Goal: Transaction & Acquisition: Purchase product/service

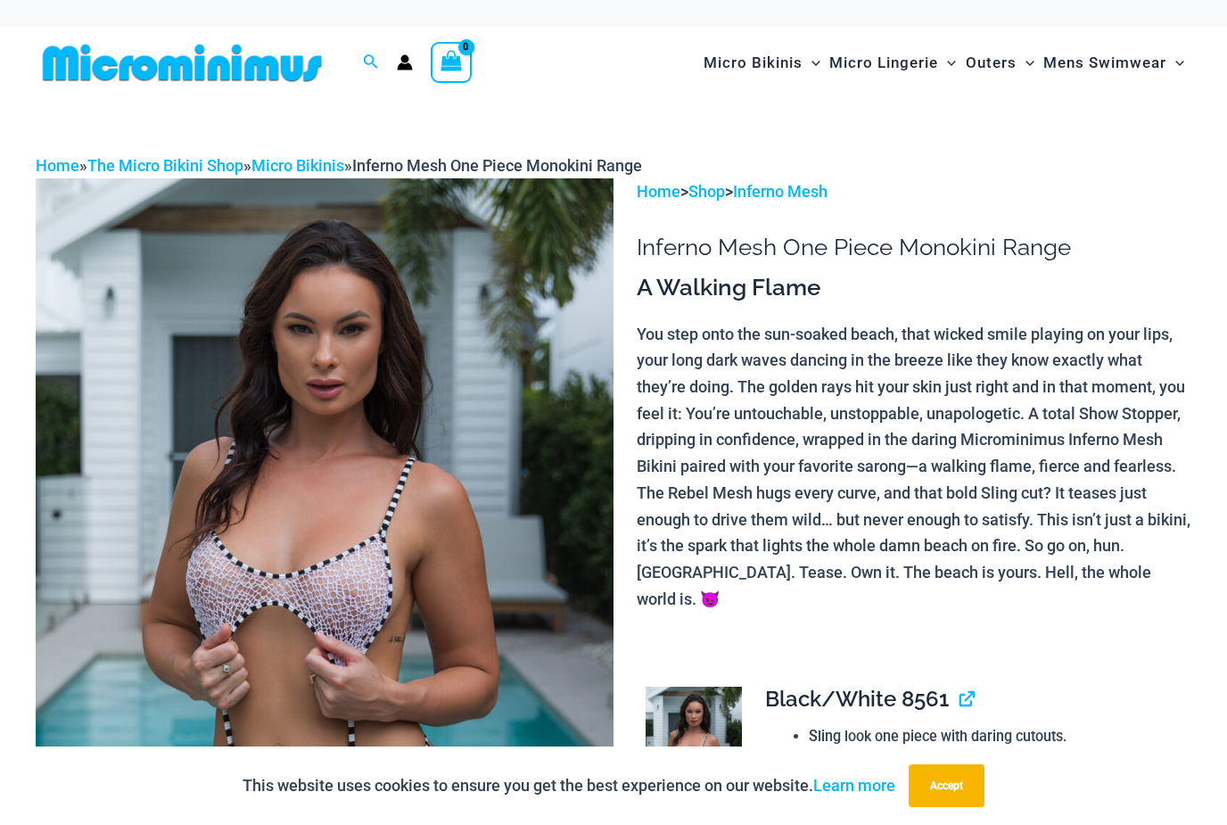
click at [392, 592] on img at bounding box center [325, 611] width 578 height 867
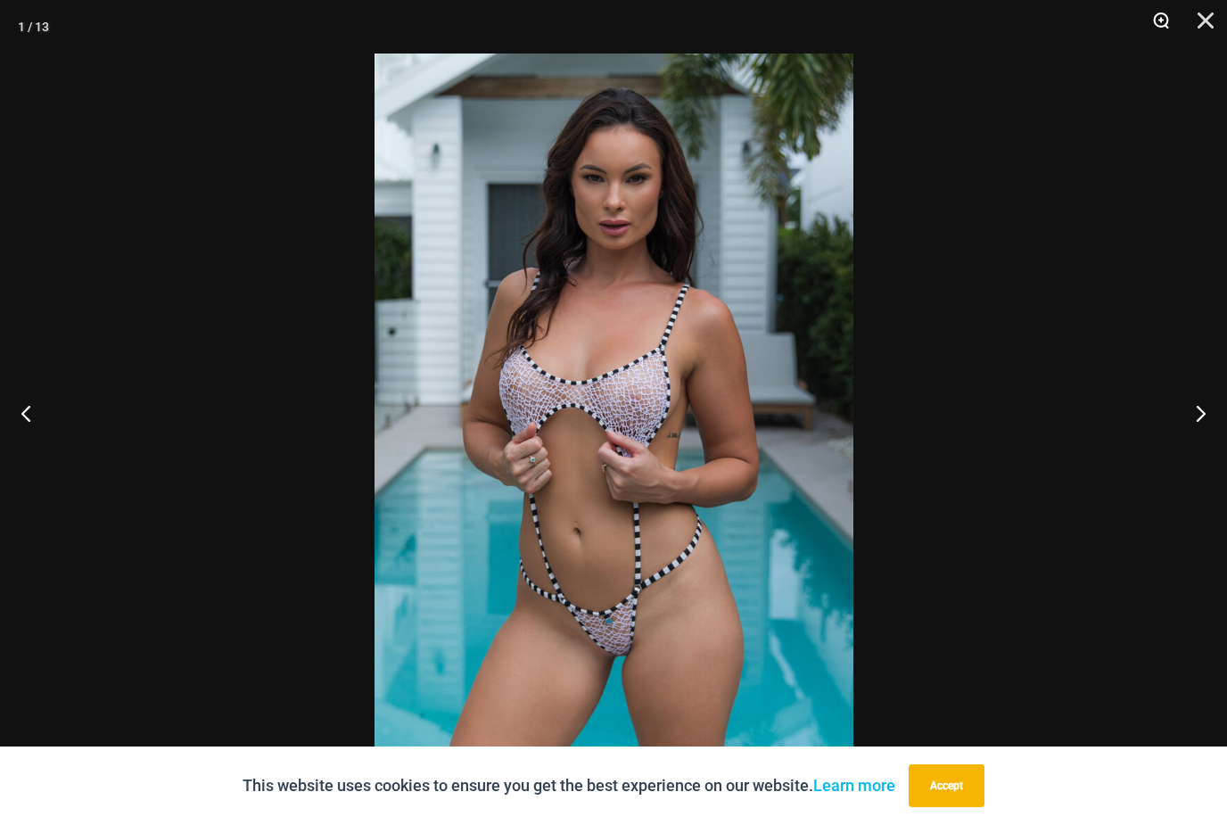
click at [1165, 28] on button "Zoom" at bounding box center [1155, 27] width 45 height 54
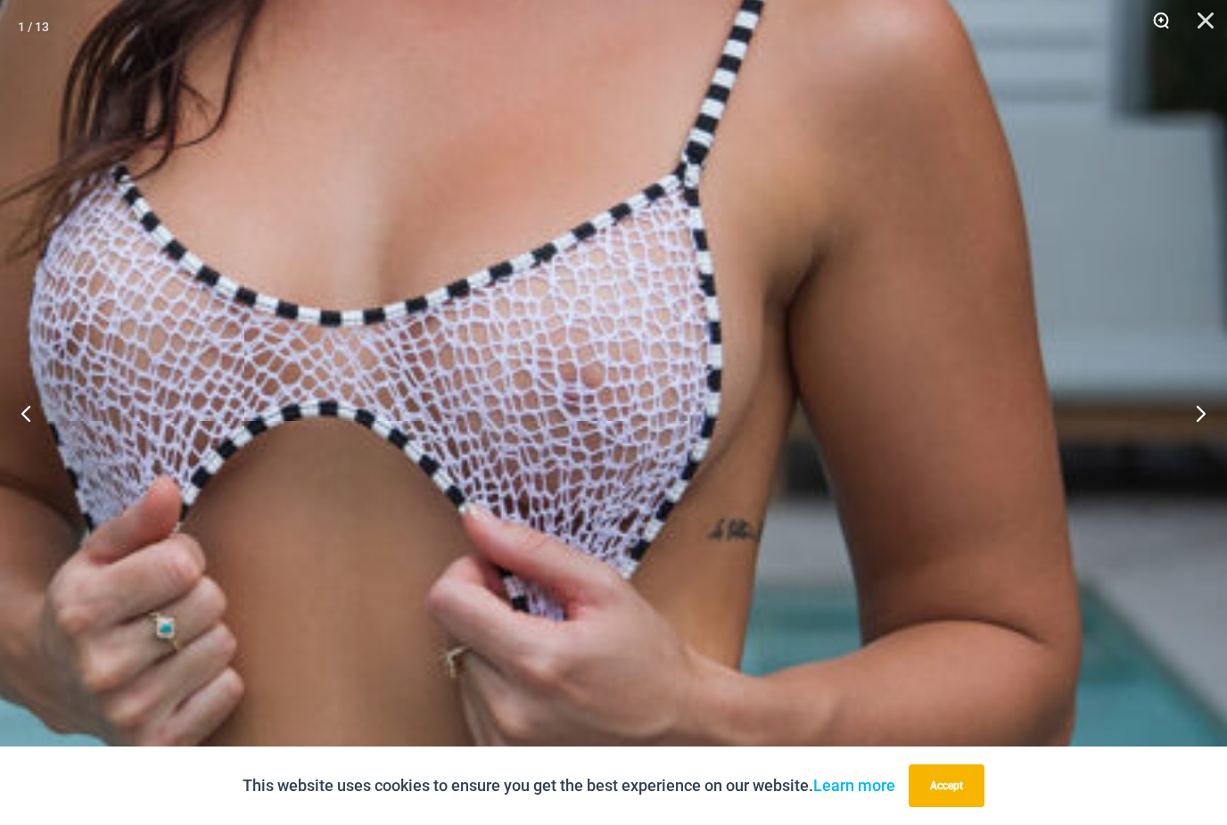
click at [674, 403] on img at bounding box center [494, 437] width 1938 height 2906
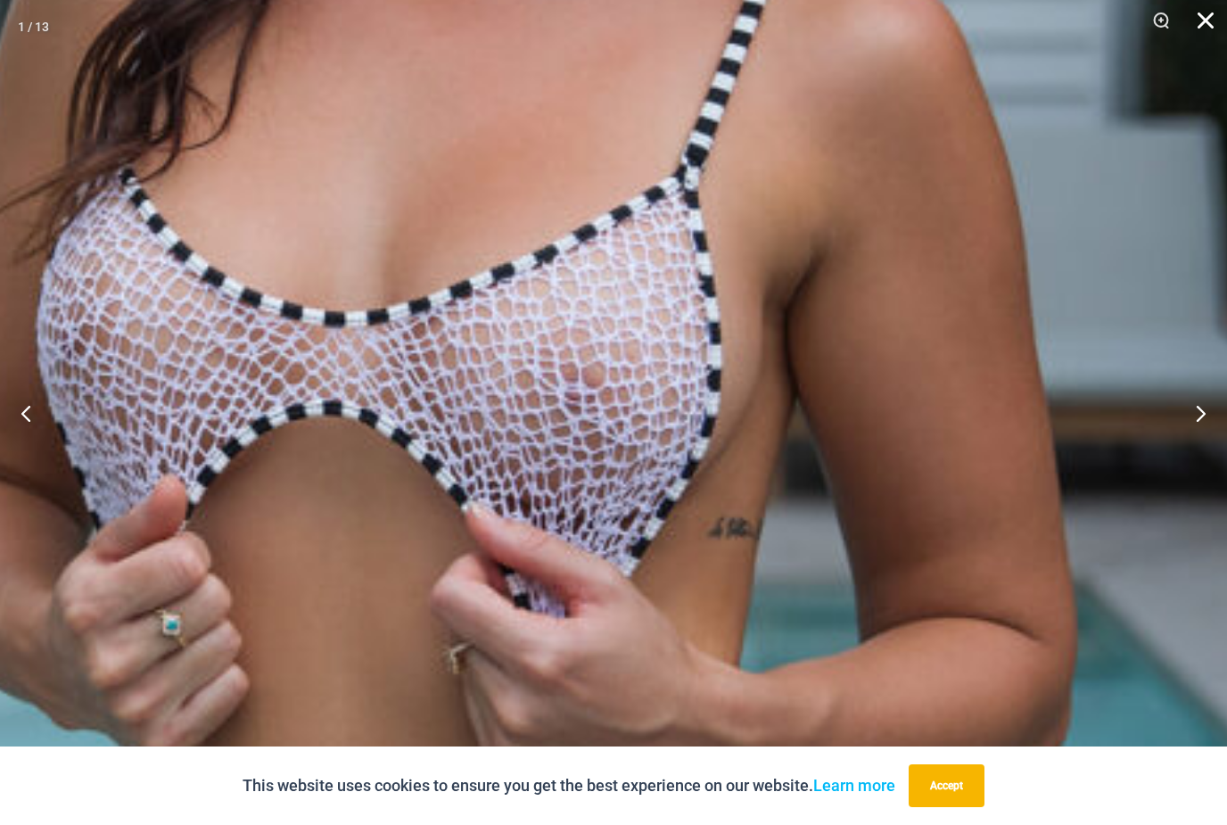
click at [1205, 31] on button "Close" at bounding box center [1199, 27] width 45 height 54
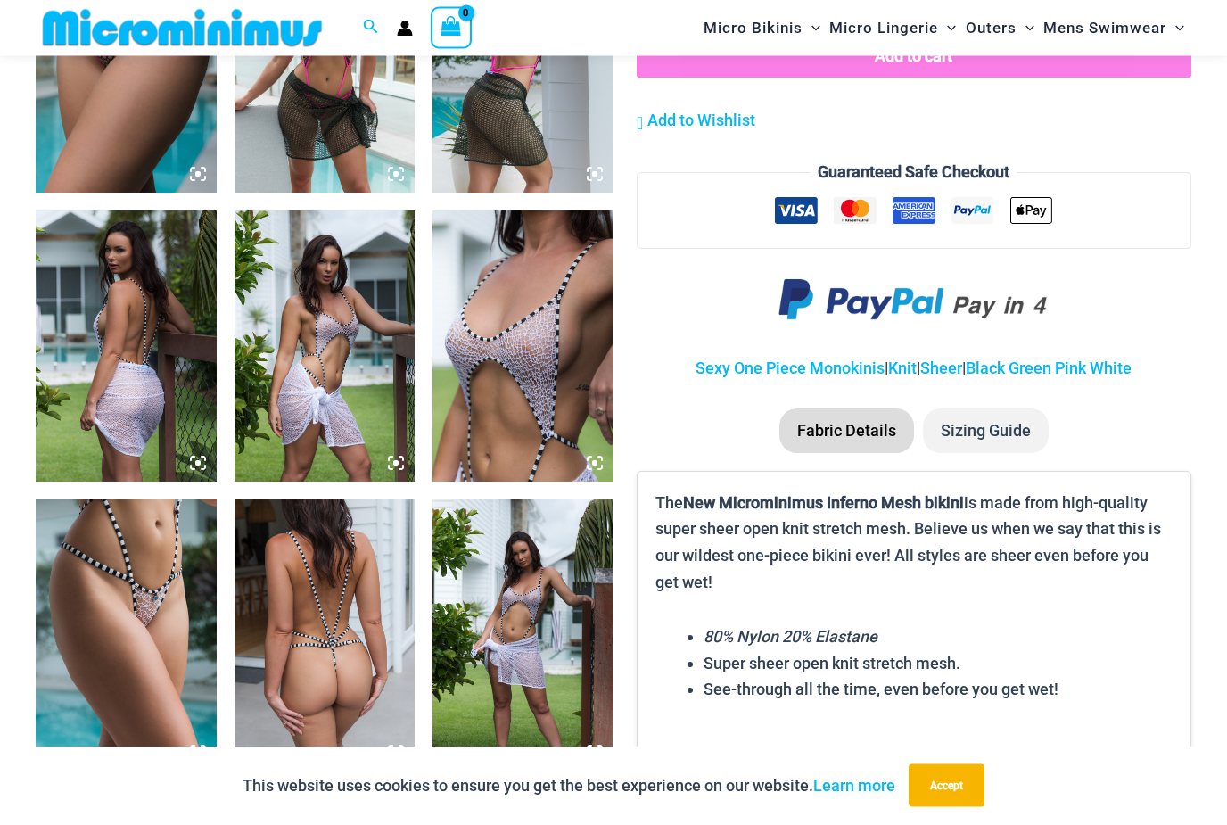
click at [540, 369] on img at bounding box center [523, 346] width 181 height 271
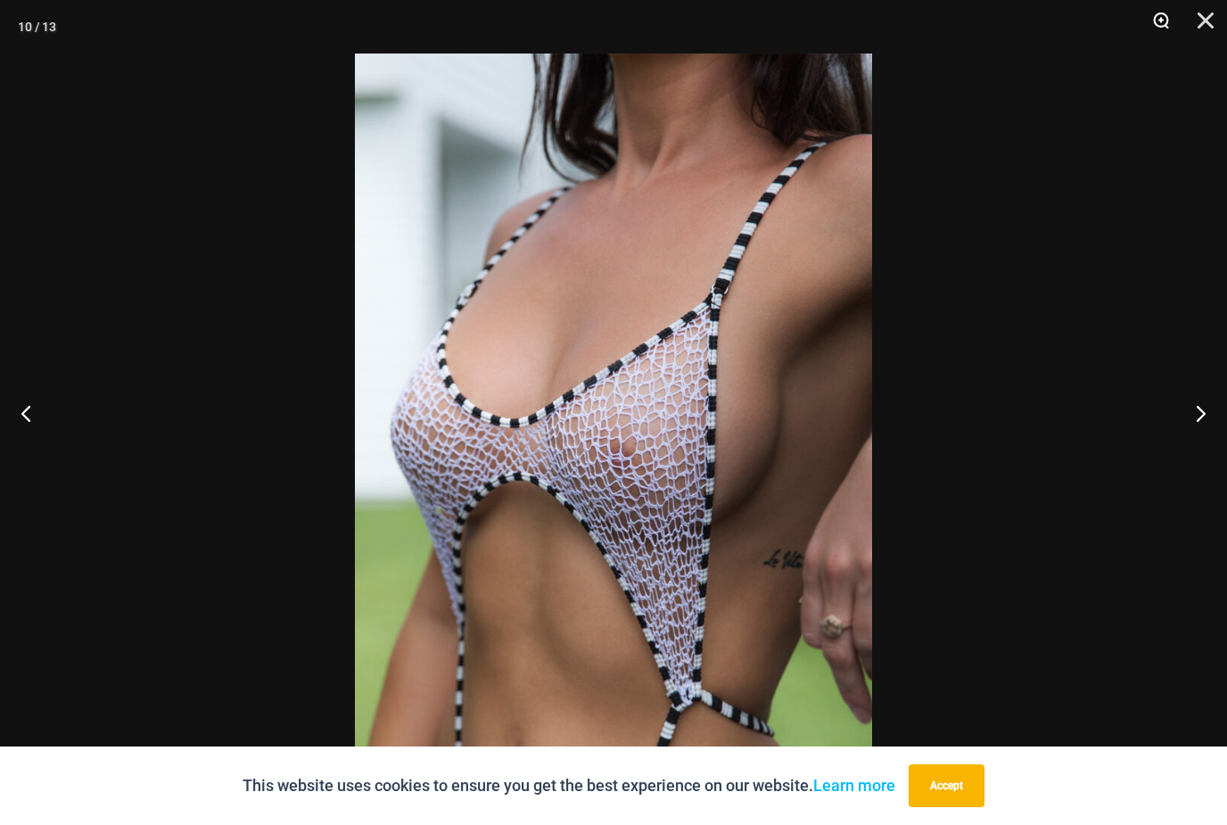
click at [1155, 30] on button "Zoom" at bounding box center [1155, 27] width 45 height 54
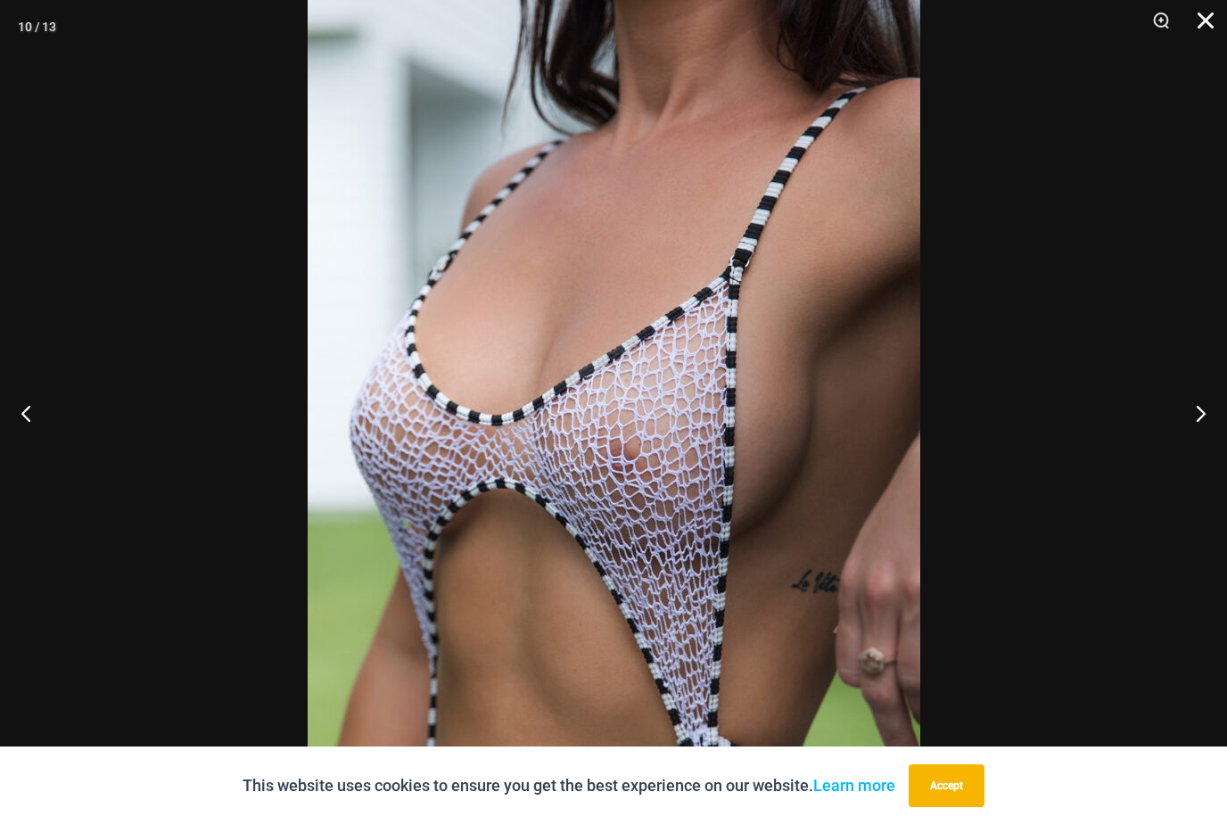
click at [1208, 29] on button "Close" at bounding box center [1199, 27] width 45 height 54
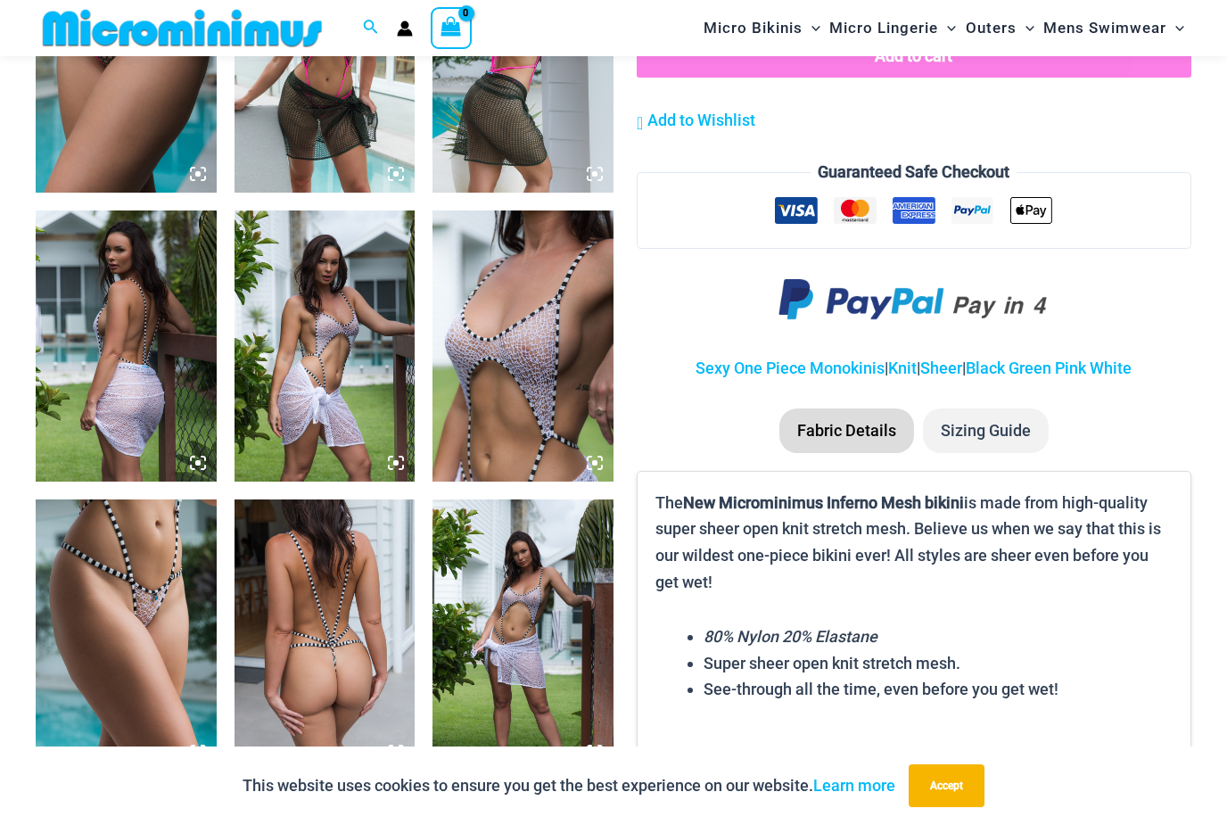
click at [537, 623] on img at bounding box center [523, 635] width 181 height 271
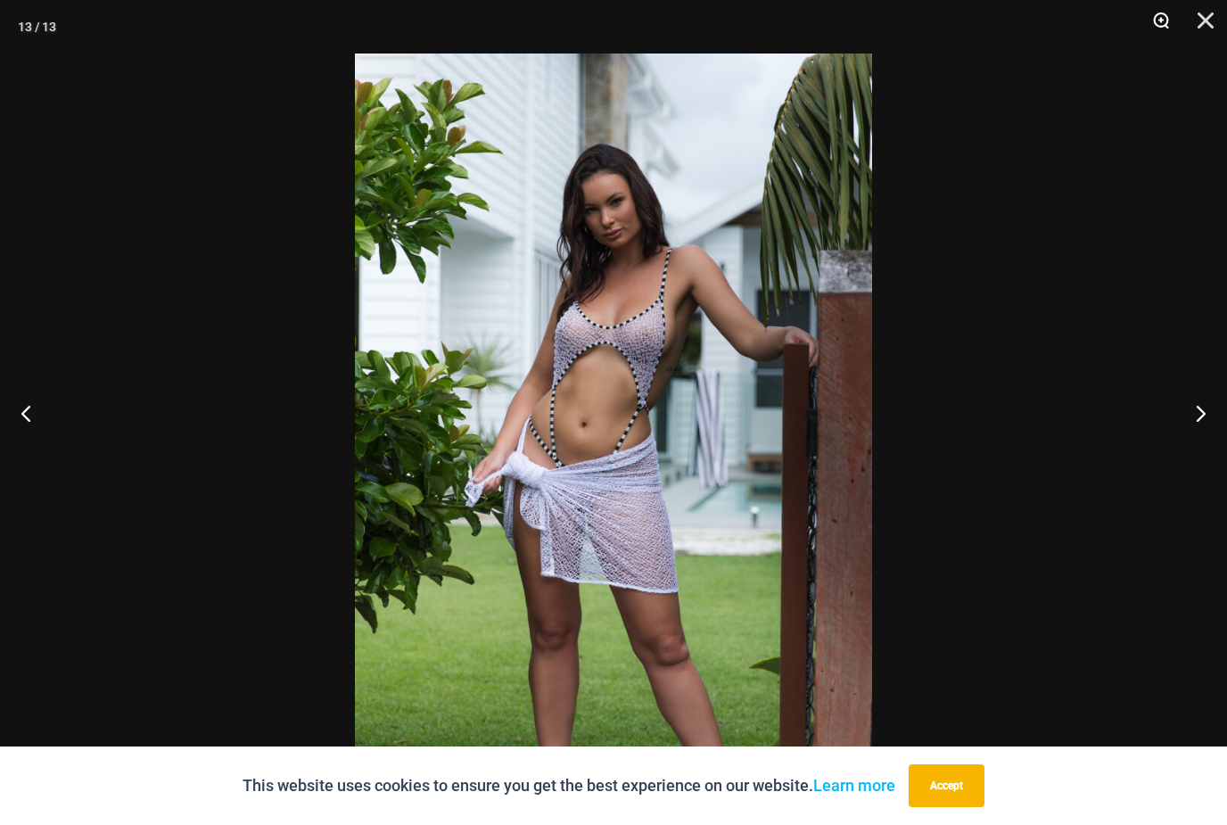
click at [1156, 24] on button "Zoom" at bounding box center [1155, 27] width 45 height 54
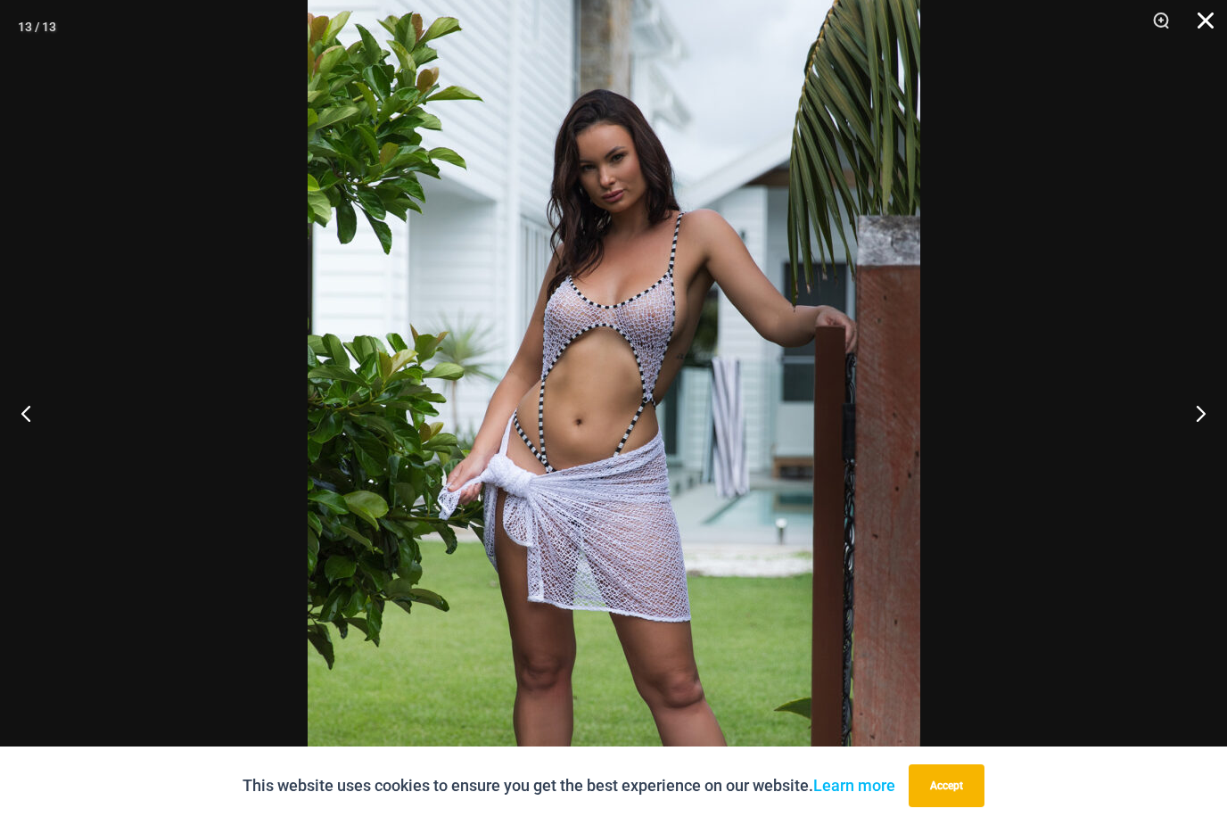
click at [1211, 27] on button "Close" at bounding box center [1199, 27] width 45 height 54
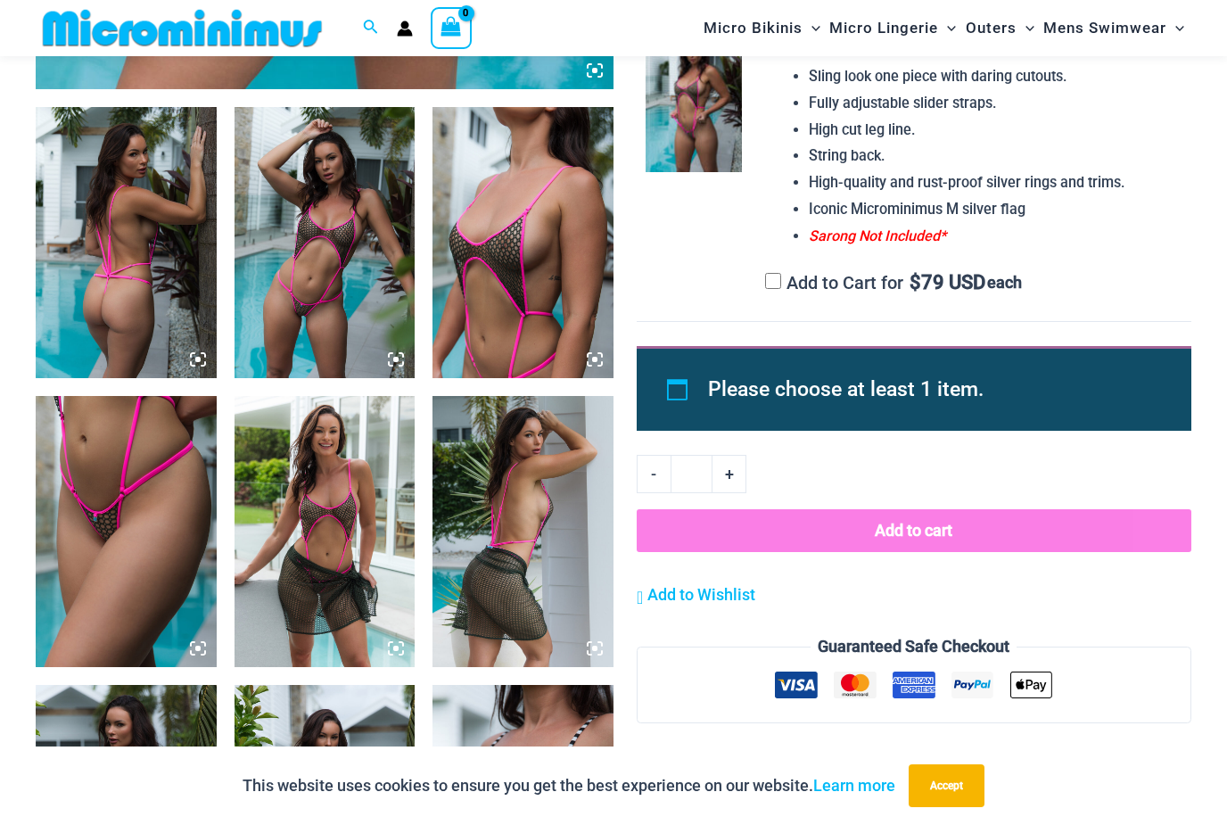
scroll to position [941, 0]
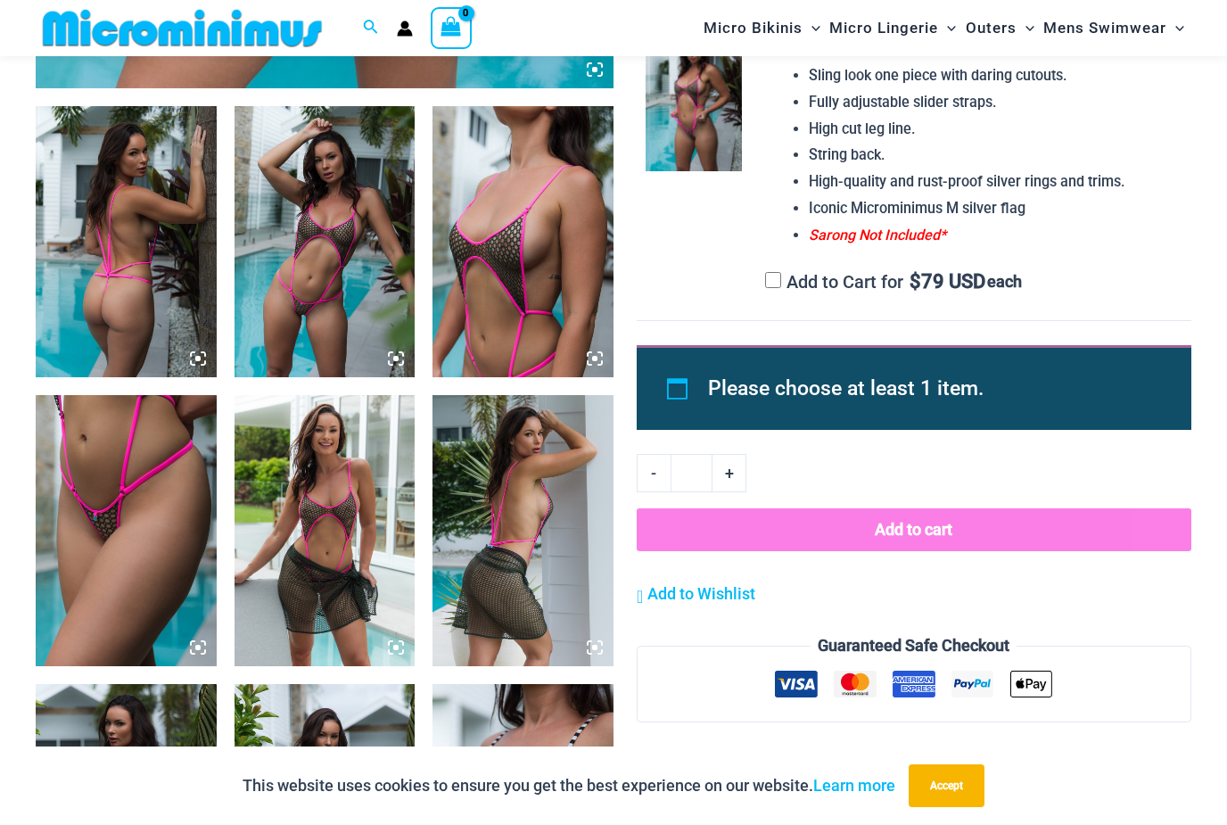
click at [537, 270] on img at bounding box center [523, 241] width 181 height 271
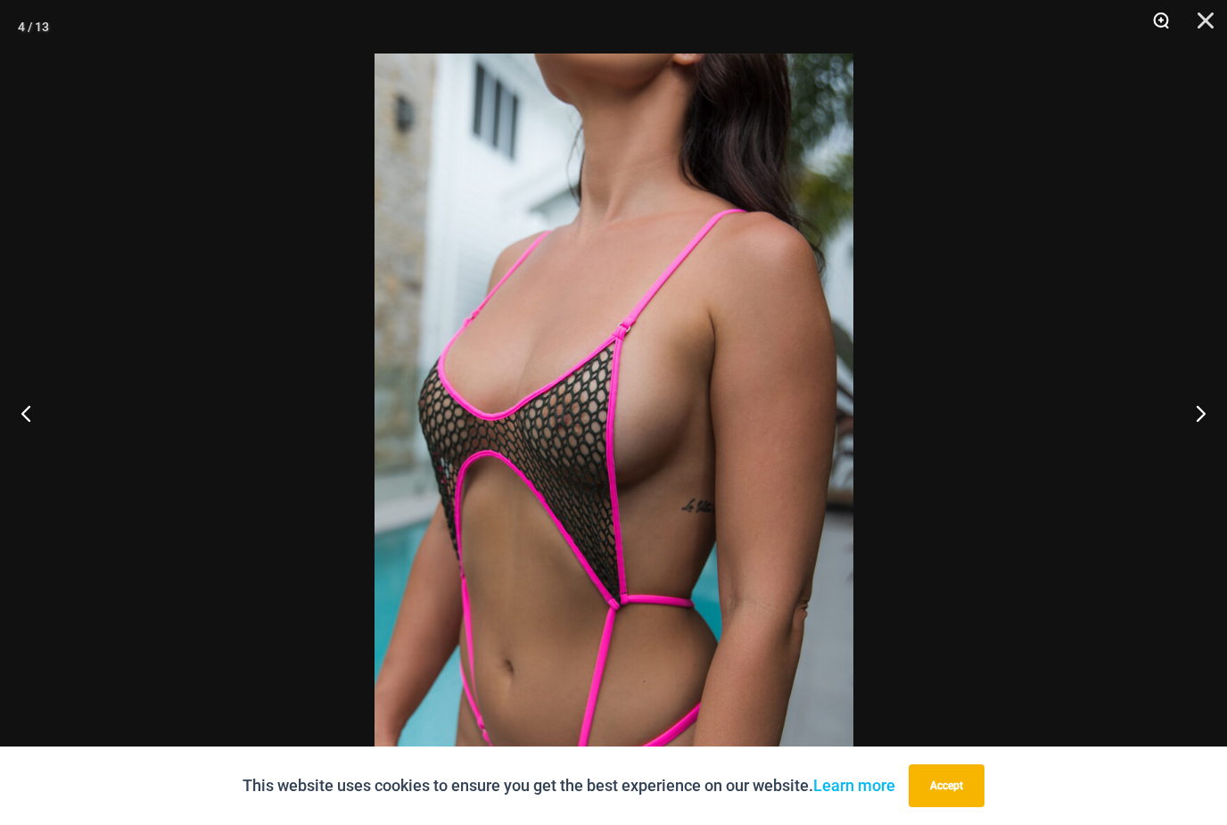
click at [1165, 19] on button "Zoom" at bounding box center [1155, 27] width 45 height 54
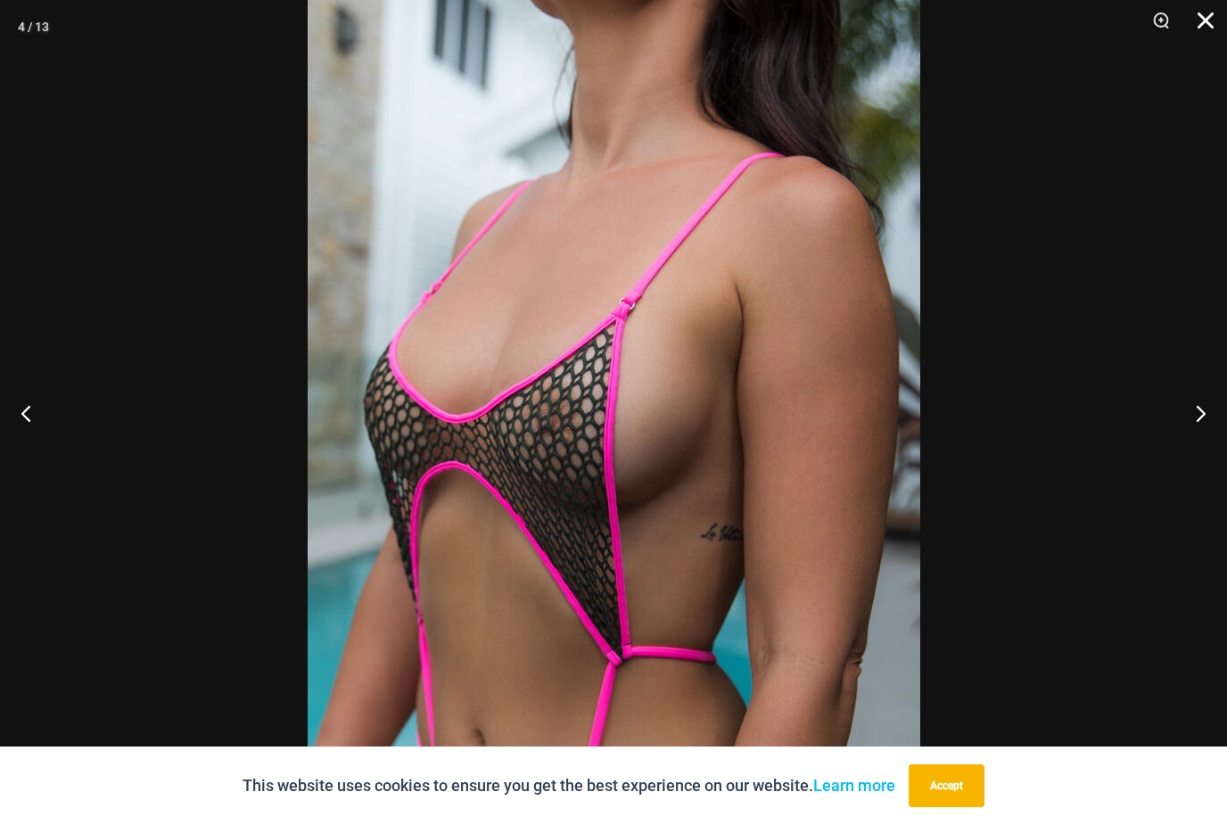
click at [1216, 21] on button "Close" at bounding box center [1199, 27] width 45 height 54
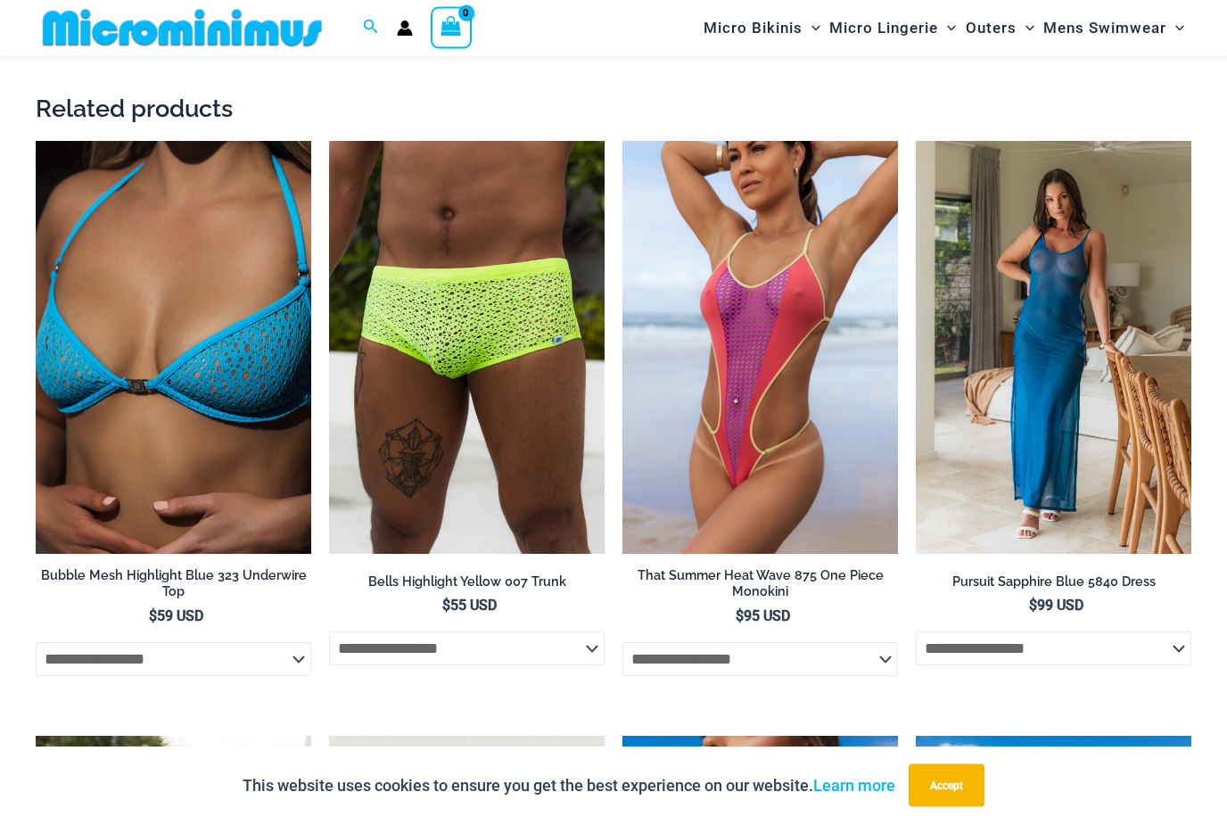
scroll to position [2726, 0]
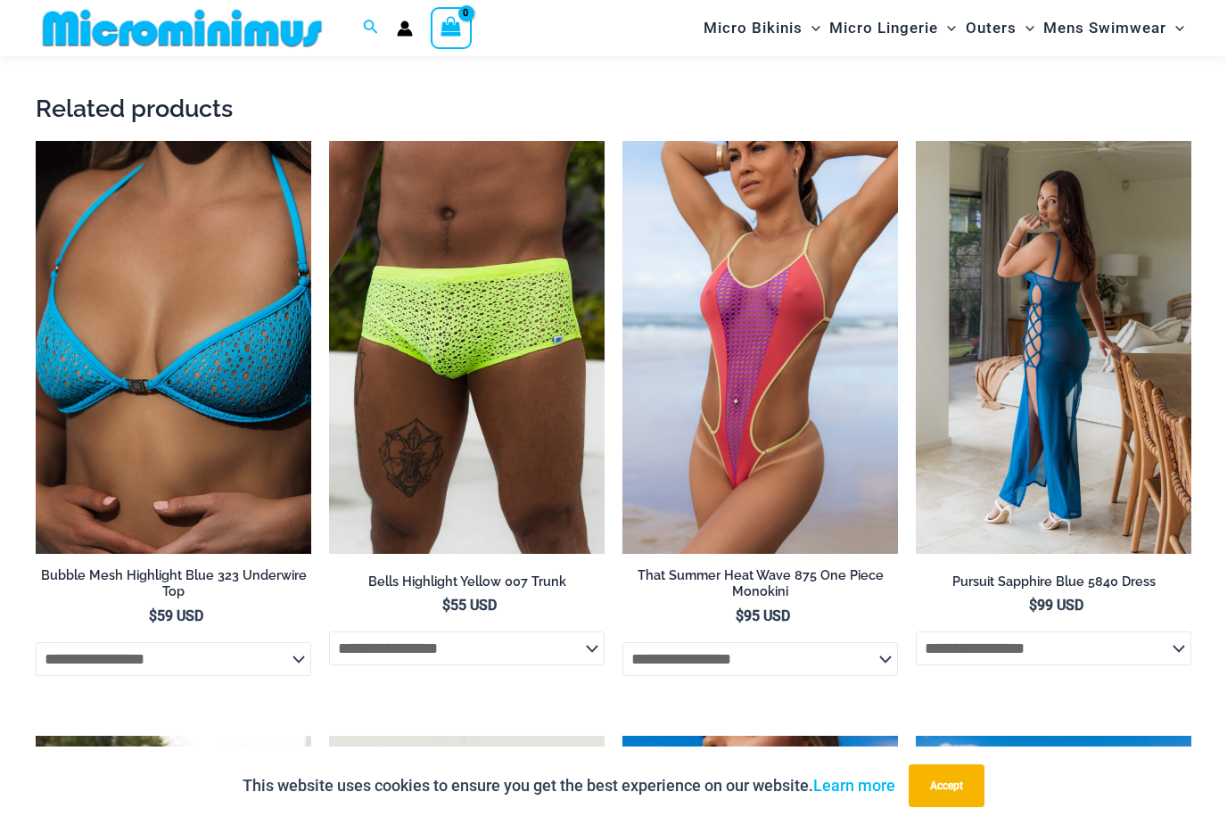
click at [1065, 441] on img at bounding box center [1054, 348] width 276 height 414
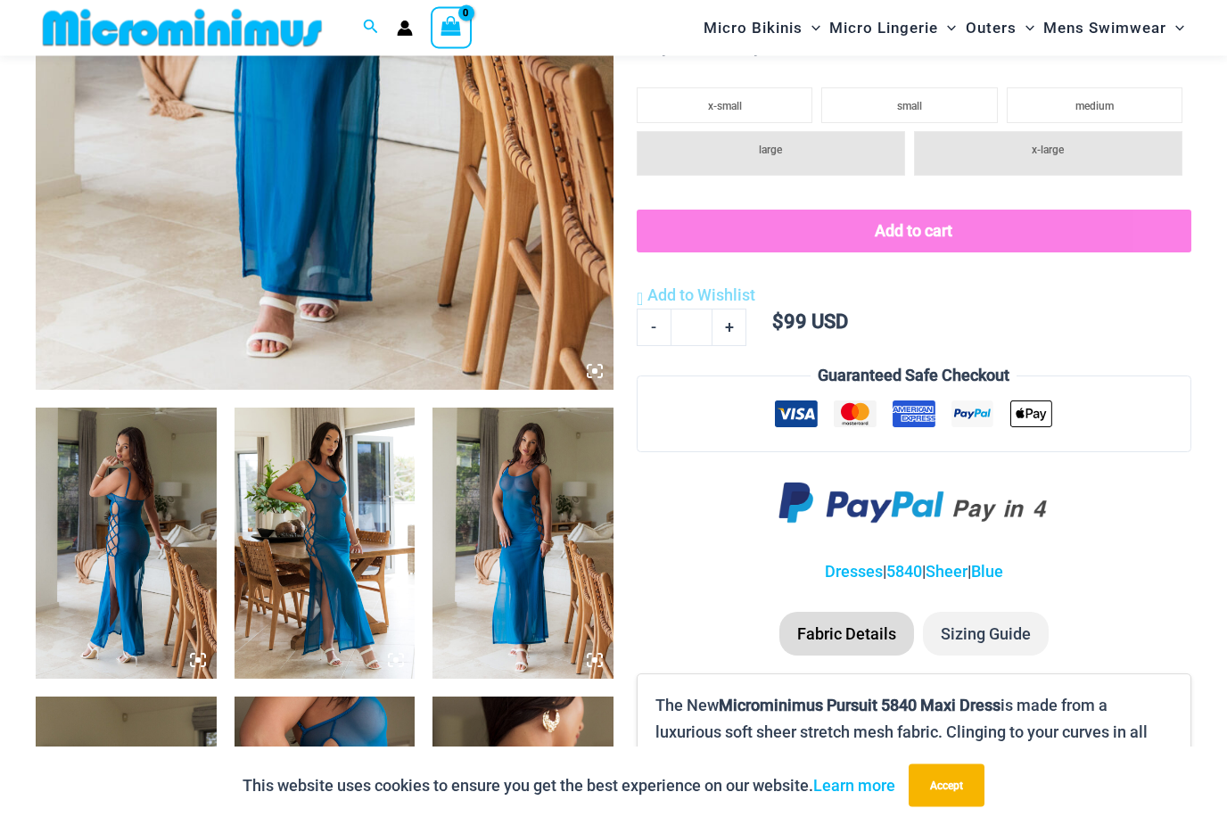
scroll to position [640, 0]
click at [533, 534] on img at bounding box center [523, 543] width 181 height 271
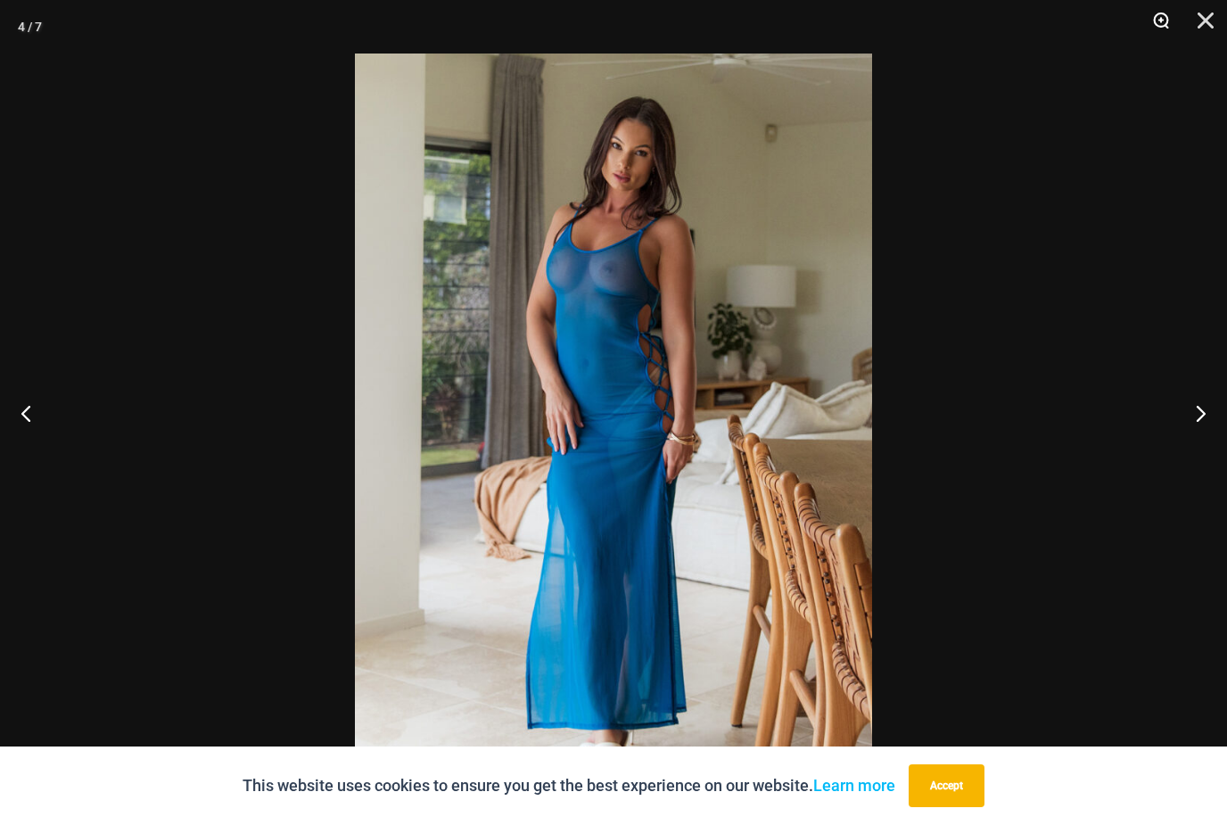
click at [1150, 44] on button "Zoom" at bounding box center [1155, 27] width 45 height 54
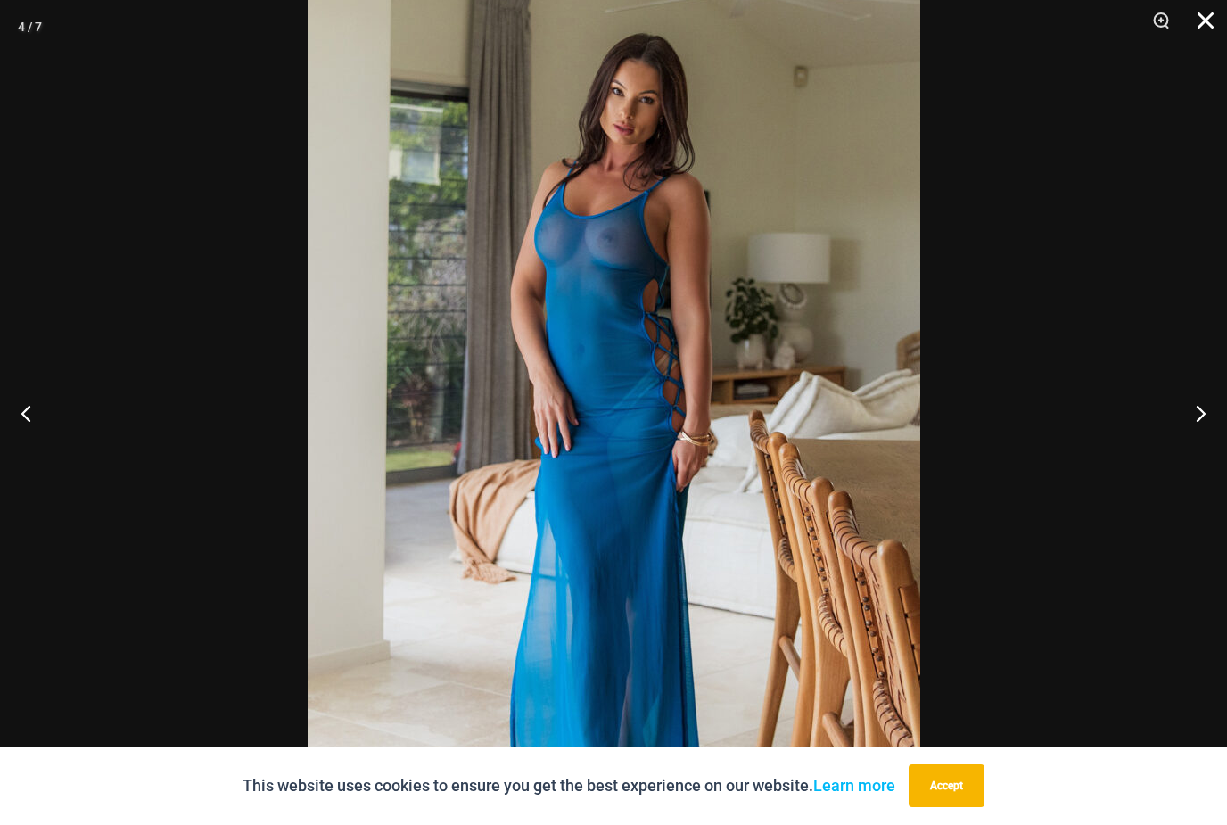
click at [1216, 32] on button "Close" at bounding box center [1199, 27] width 45 height 54
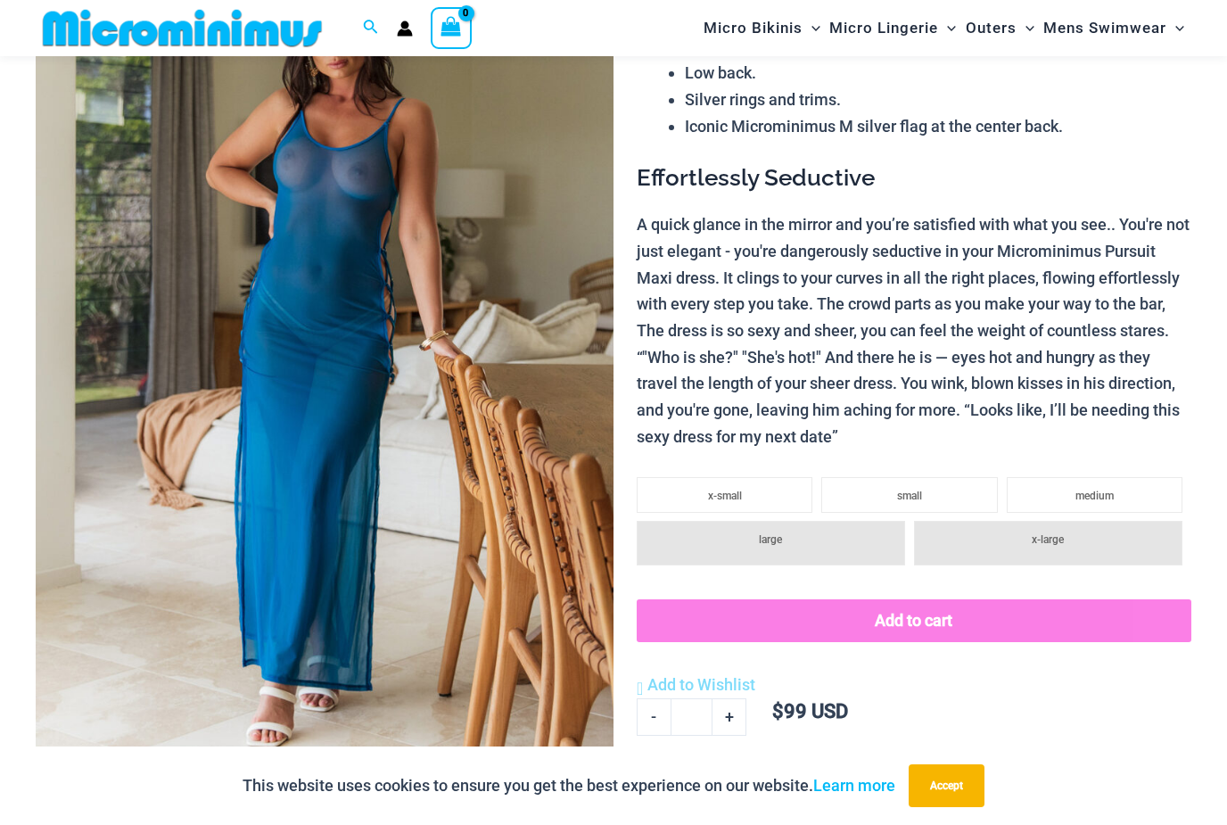
scroll to position [0, 0]
